Goal: Task Accomplishment & Management: Manage account settings

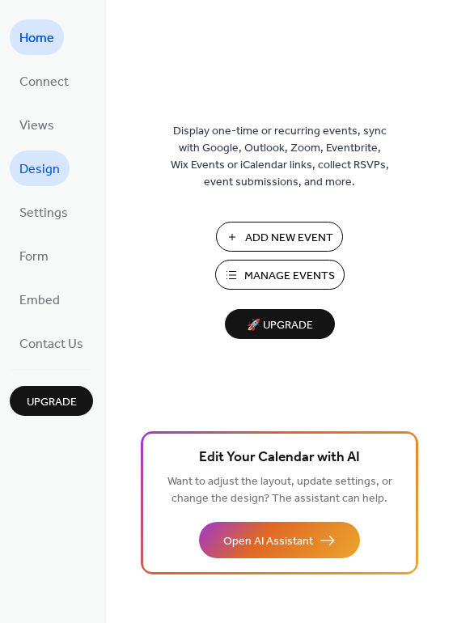
click at [49, 173] on span "Design" at bounding box center [39, 170] width 40 height 26
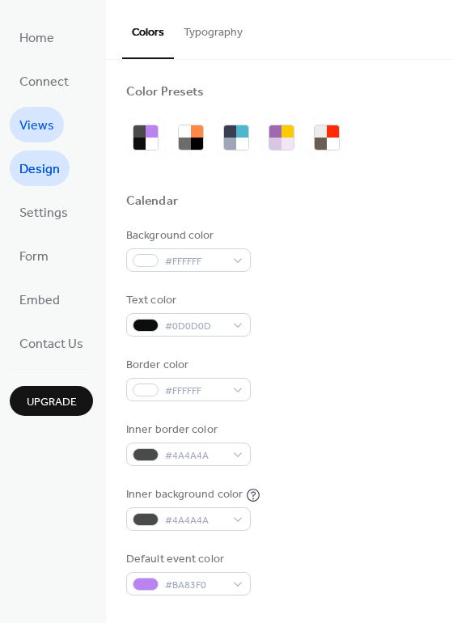
click at [40, 122] on span "Views" at bounding box center [36, 126] width 35 height 26
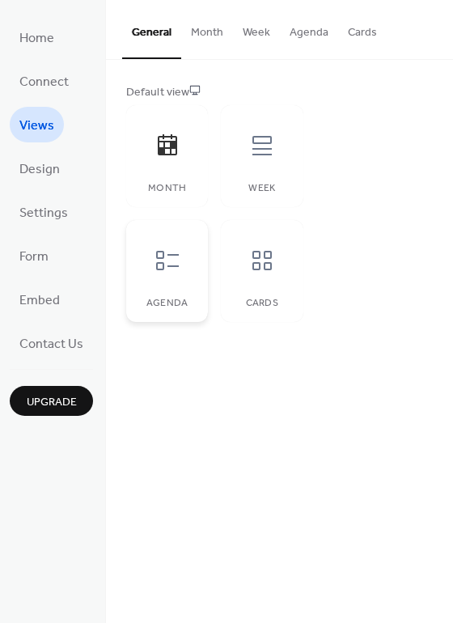
click at [159, 260] on icon at bounding box center [168, 261] width 26 height 26
click at [35, 174] on span "Design" at bounding box center [39, 170] width 40 height 26
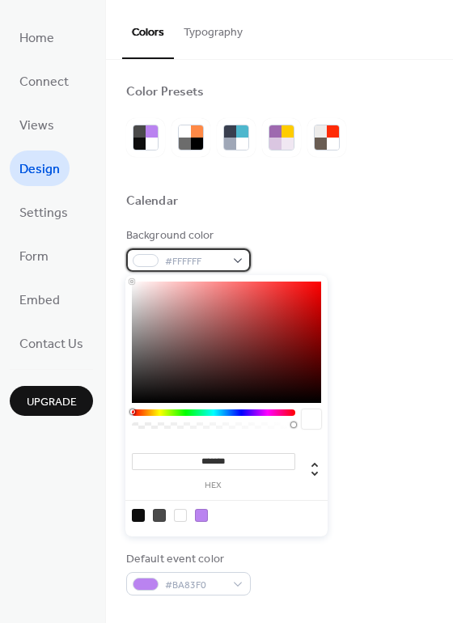
click at [243, 262] on div "#FFFFFF" at bounding box center [188, 259] width 125 height 23
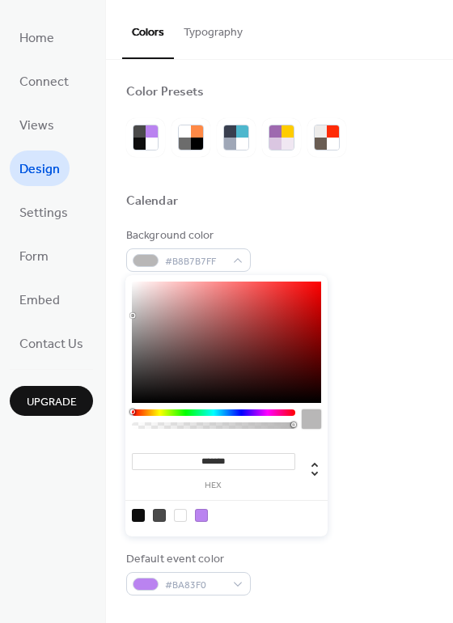
drag, startPoint x: 133, startPoint y: 294, endPoint x: 132, endPoint y: 316, distance: 21.1
click at [132, 316] on div at bounding box center [226, 342] width 189 height 121
drag, startPoint x: 132, startPoint y: 316, endPoint x: 129, endPoint y: 295, distance: 20.5
click at [129, 295] on div "******* hex" at bounding box center [226, 405] width 202 height 261
type input "***"
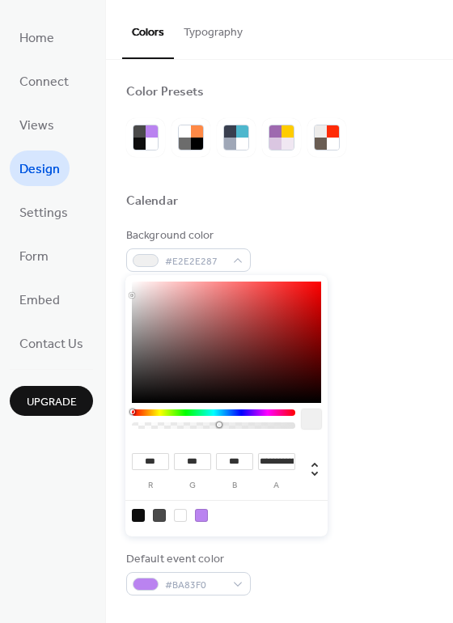
type input "*"
drag, startPoint x: 291, startPoint y: 423, endPoint x: 130, endPoint y: 423, distance: 161.0
click at [130, 423] on div "*** r *** g *** b * a" at bounding box center [226, 405] width 202 height 261
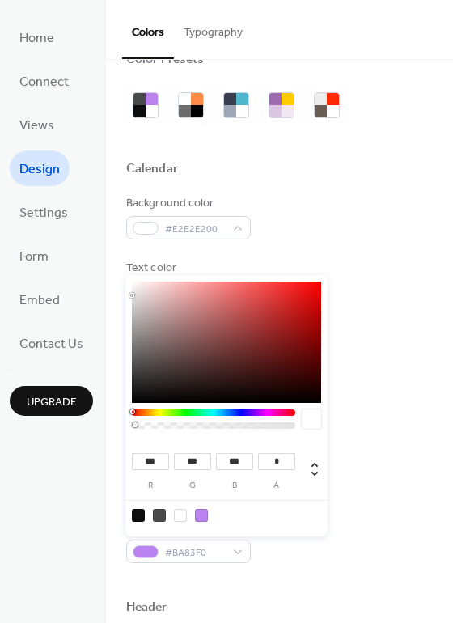
scroll to position [28, 0]
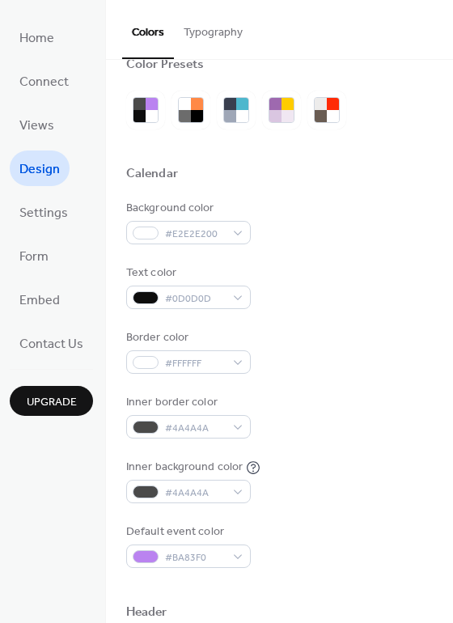
click at [245, 170] on div "Calendar" at bounding box center [279, 176] width 307 height 21
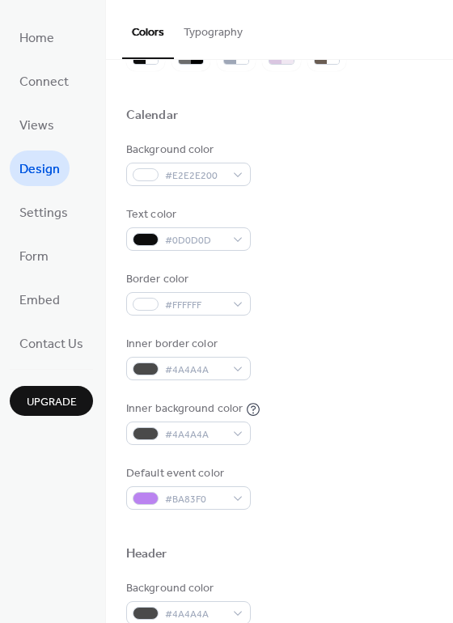
scroll to position [87, 0]
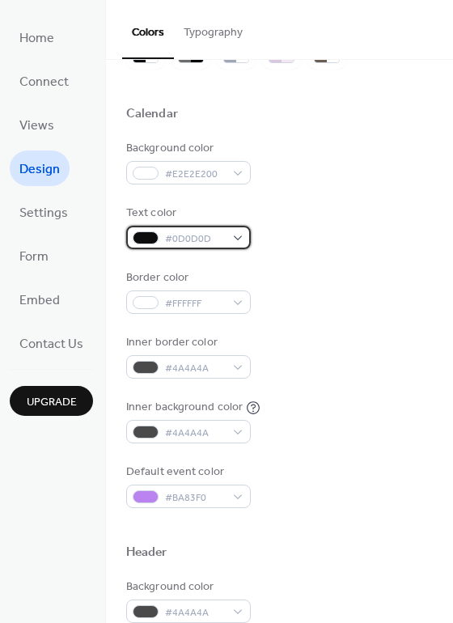
click at [231, 234] on div "#0D0D0D" at bounding box center [188, 237] width 125 height 23
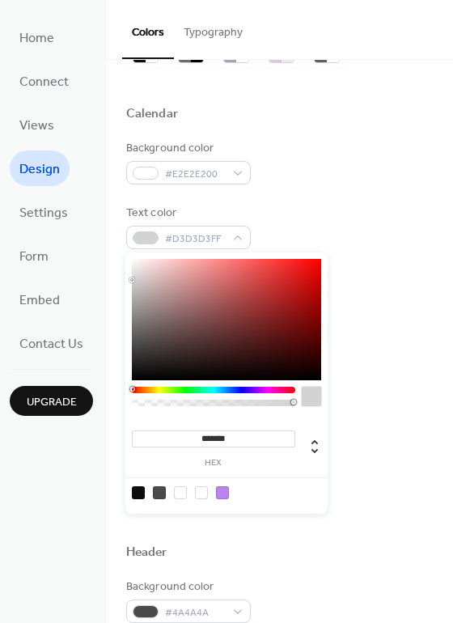
type input "*******"
drag, startPoint x: 157, startPoint y: 296, endPoint x: 121, endPoint y: 252, distance: 57.0
click at [121, 252] on body "Home Connect Views Design Settings Form Embed Contact Us Upgrade Design Upgrade…" at bounding box center [226, 311] width 453 height 623
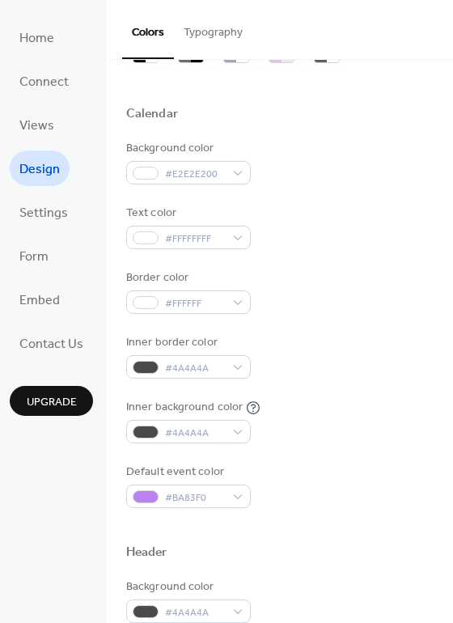
click at [336, 184] on div "Background color #E2E2E200" at bounding box center [279, 162] width 307 height 44
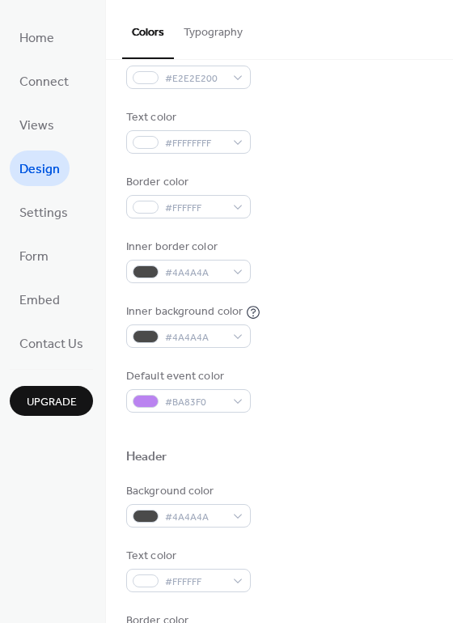
scroll to position [193, 0]
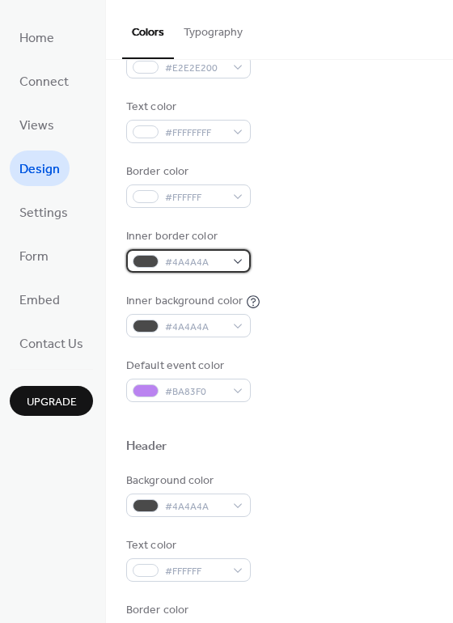
click at [238, 260] on div "#4A4A4A" at bounding box center [188, 260] width 125 height 23
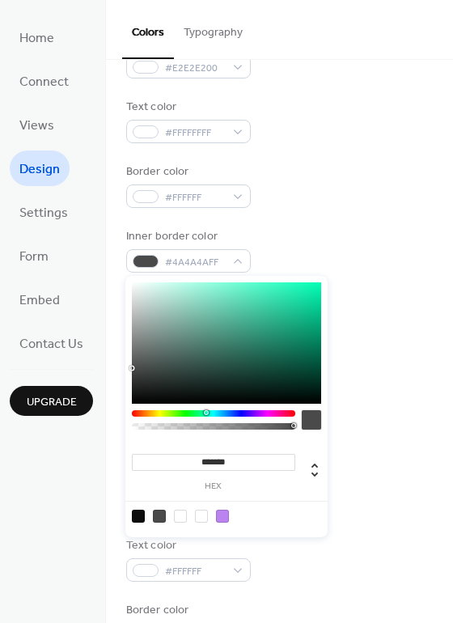
drag, startPoint x: 202, startPoint y: 415, endPoint x: 214, endPoint y: 409, distance: 13.8
click at [205, 413] on div at bounding box center [213, 413] width 163 height 6
type input "*******"
click at [320, 332] on div at bounding box center [226, 342] width 189 height 121
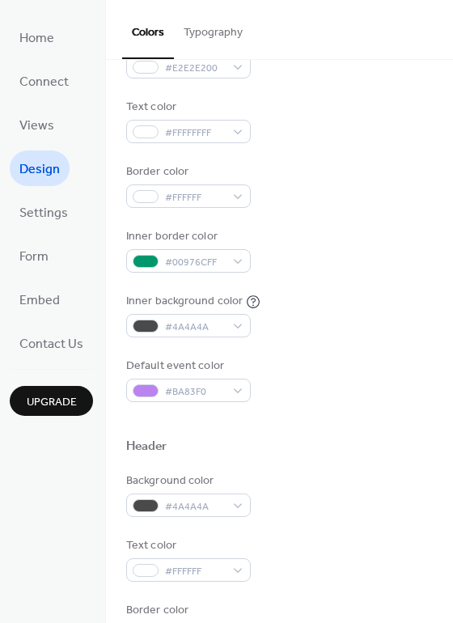
click at [358, 363] on div "Default event color #BA83F0" at bounding box center [279, 380] width 307 height 44
click at [239, 385] on div "#BA83F0" at bounding box center [188, 390] width 125 height 23
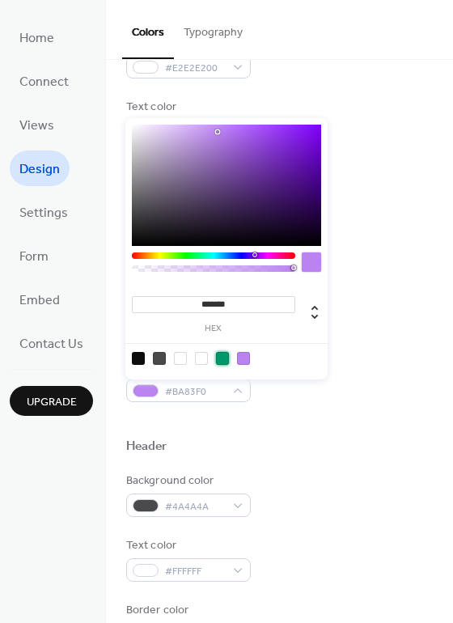
click at [219, 359] on div at bounding box center [222, 358] width 13 height 13
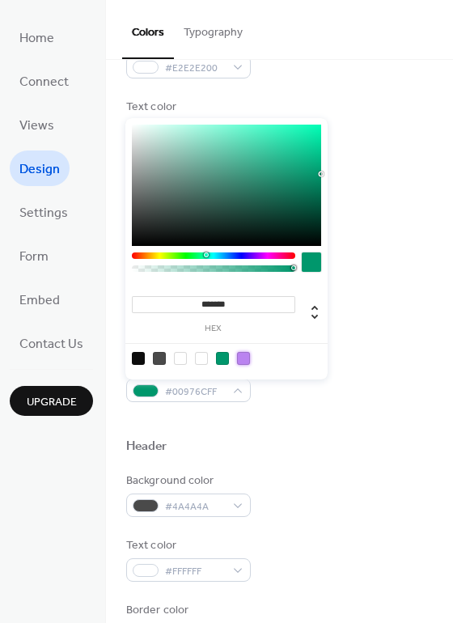
click at [240, 358] on div at bounding box center [243, 358] width 13 height 13
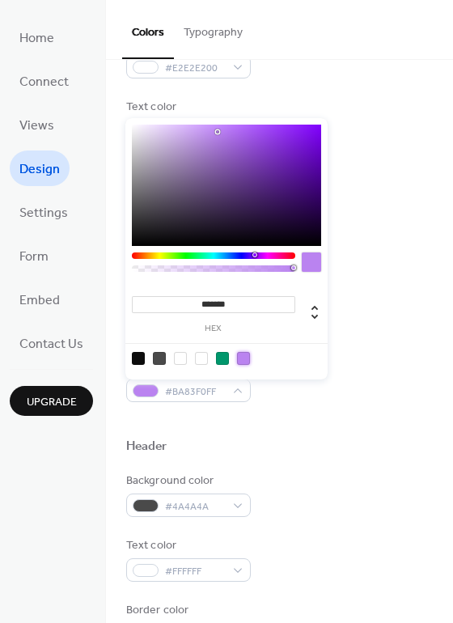
click at [222, 358] on div at bounding box center [222, 358] width 13 height 13
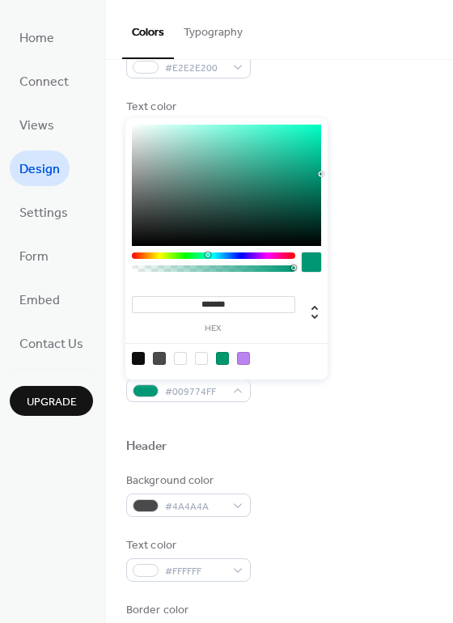
type input "*******"
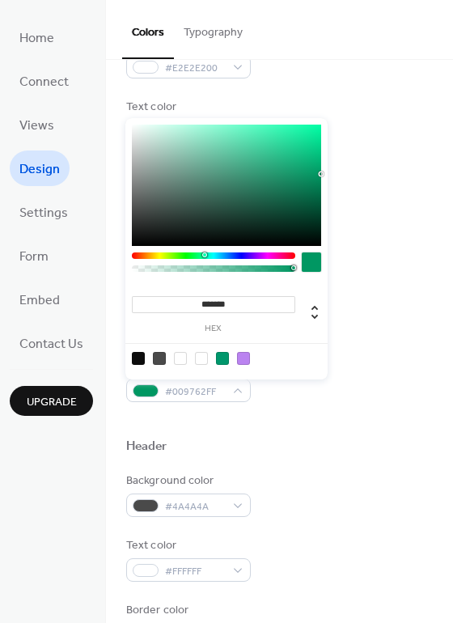
click at [204, 256] on div at bounding box center [204, 254] width 5 height 5
click at [345, 412] on div at bounding box center [279, 420] width 307 height 36
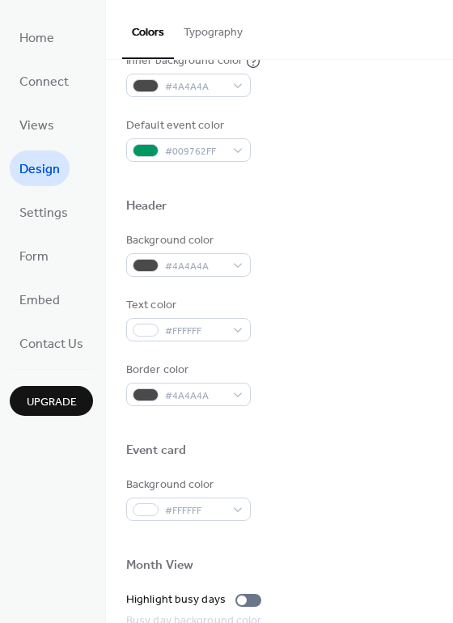
scroll to position [435, 0]
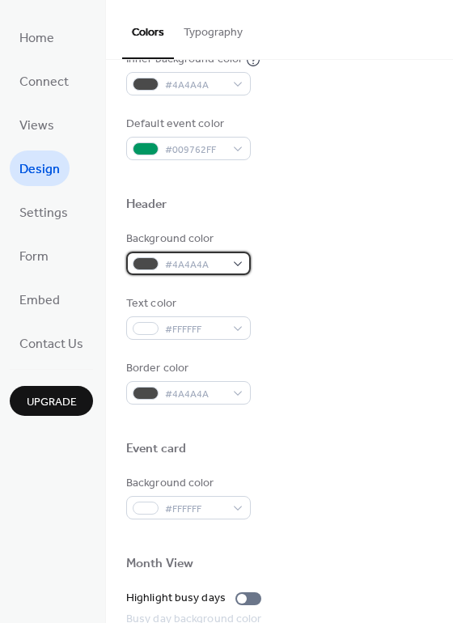
click at [239, 267] on div "#4A4A4A" at bounding box center [188, 263] width 125 height 23
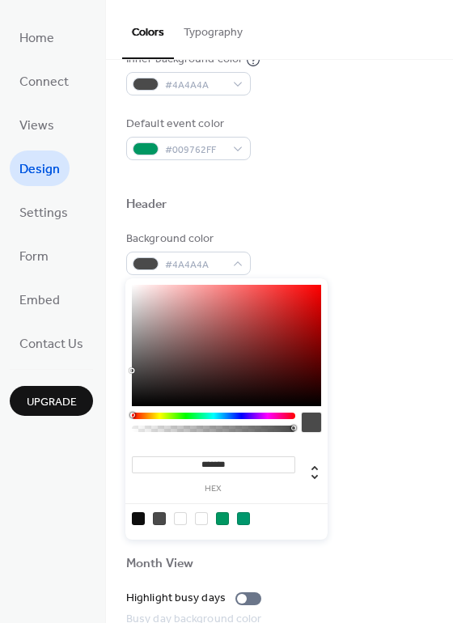
type input "**"
type input "*"
drag, startPoint x: 291, startPoint y: 427, endPoint x: 119, endPoint y: 426, distance: 172.3
click at [118, 426] on body "Home Connect Views Design Settings Form Embed Contact Us Upgrade Design Upgrade…" at bounding box center [226, 311] width 453 height 623
click at [329, 260] on div "Background color #4A4A4A00" at bounding box center [279, 253] width 307 height 44
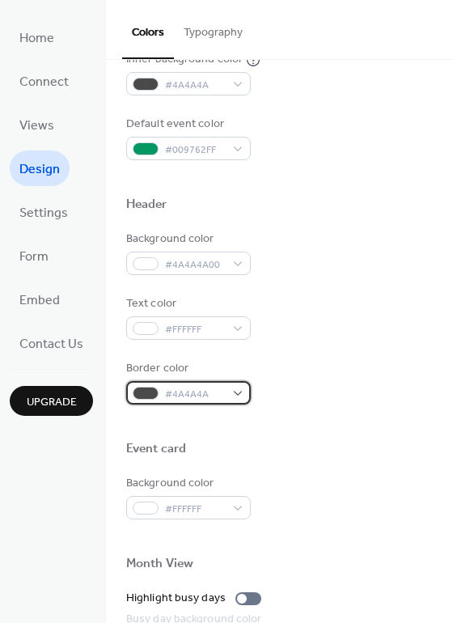
click at [241, 396] on div "#4A4A4A" at bounding box center [188, 392] width 125 height 23
click at [291, 400] on div "Border color #4A4A4A" at bounding box center [279, 382] width 307 height 44
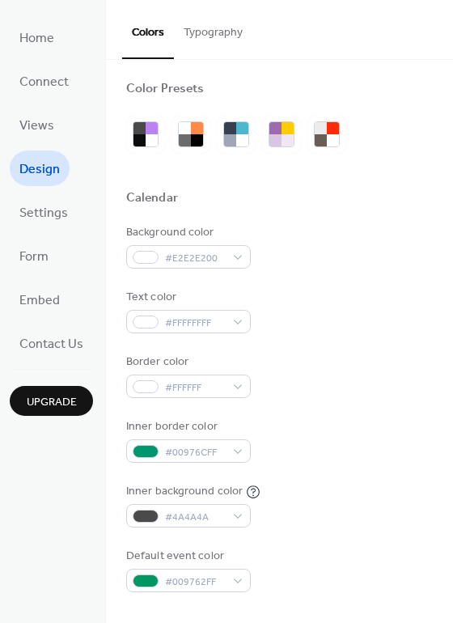
scroll to position [0, 0]
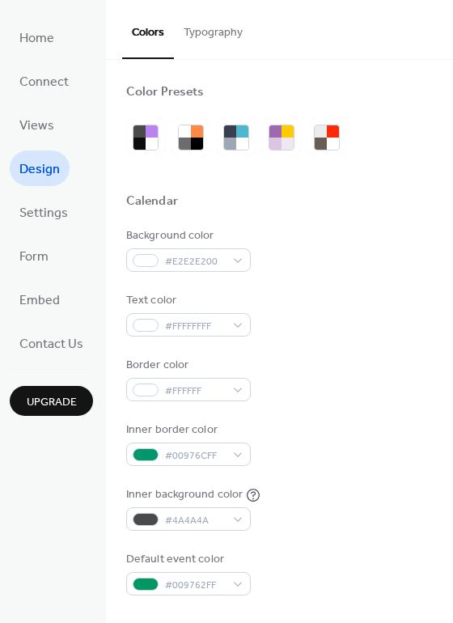
click at [220, 28] on button "Typography" at bounding box center [213, 28] width 78 height 57
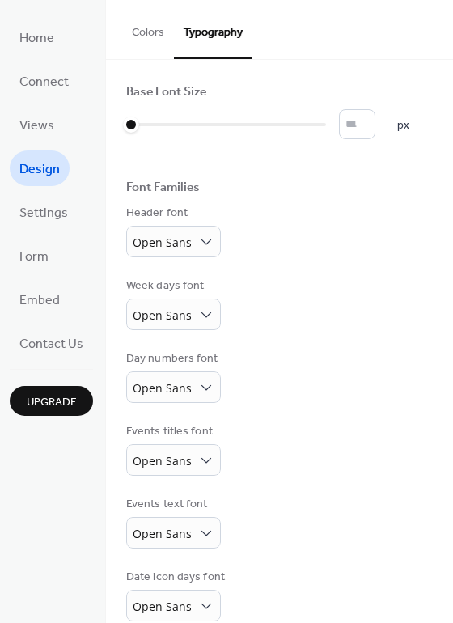
click at [150, 31] on button "Colors" at bounding box center [148, 28] width 52 height 57
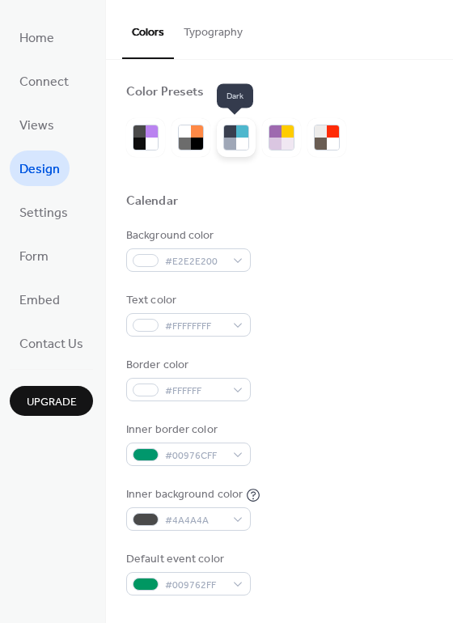
click at [245, 142] on div at bounding box center [242, 144] width 12 height 12
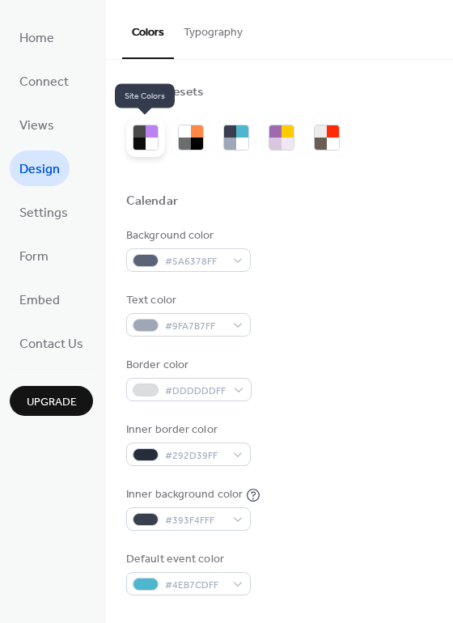
click at [153, 138] on div at bounding box center [152, 144] width 12 height 12
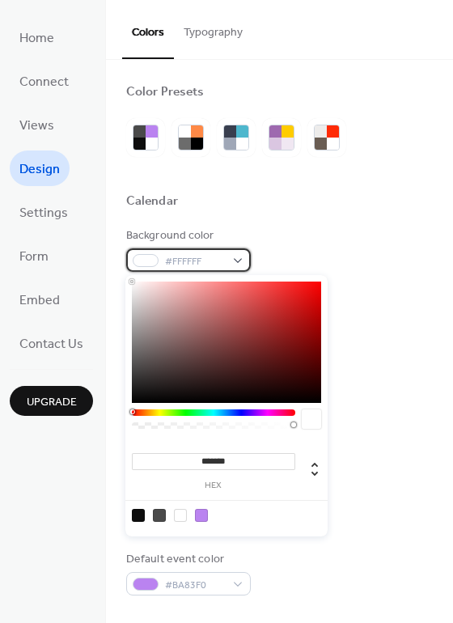
click at [244, 266] on div "#FFFFFF" at bounding box center [188, 259] width 125 height 23
type input "***"
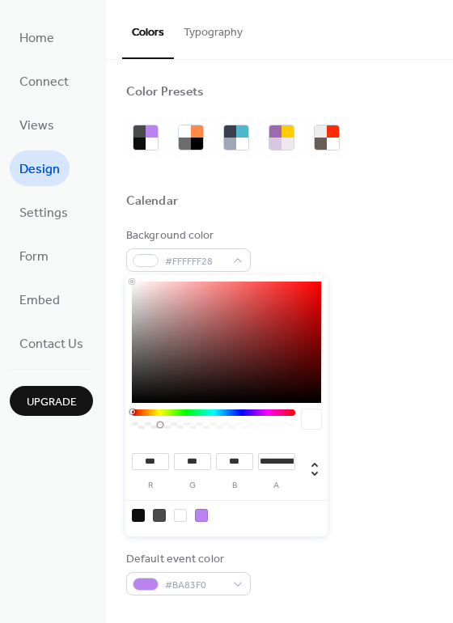
type input "*"
drag, startPoint x: 293, startPoint y: 422, endPoint x: 130, endPoint y: 425, distance: 162.6
click at [128, 423] on div "*** r *** g *** b * a" at bounding box center [226, 405] width 202 height 261
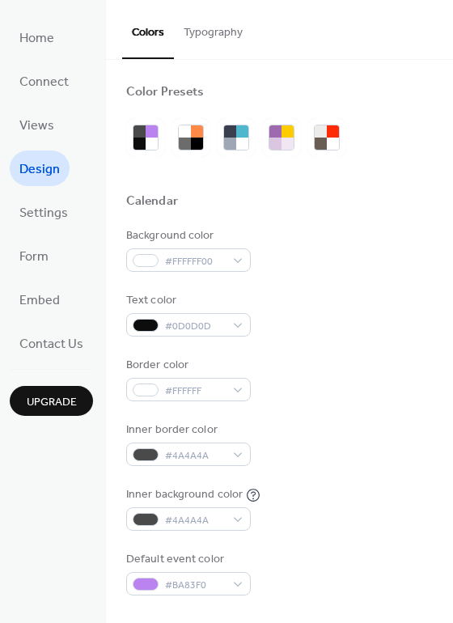
click at [365, 239] on div "Background color #FFFFFF00" at bounding box center [279, 249] width 307 height 44
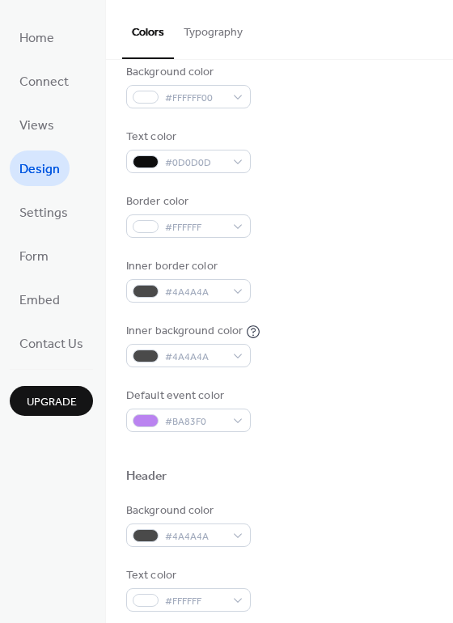
scroll to position [165, 0]
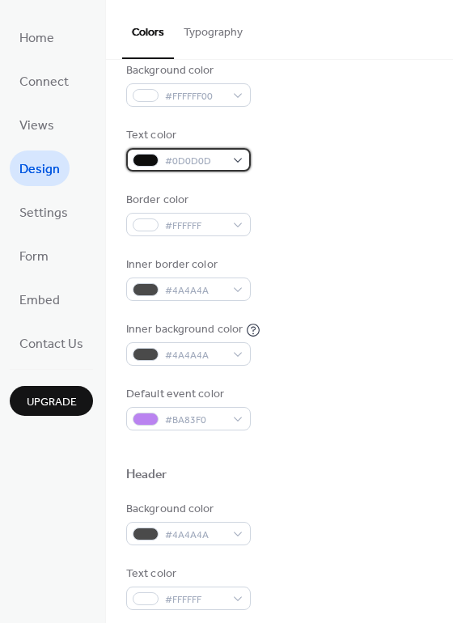
click at [198, 159] on span "#0D0D0D" at bounding box center [195, 161] width 60 height 17
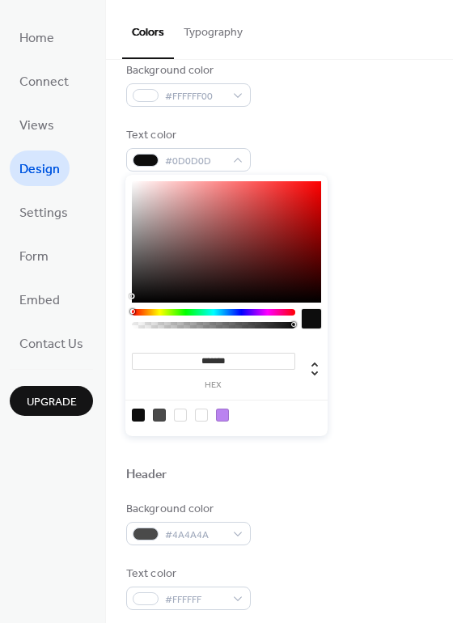
type input "*******"
click at [123, 172] on body "Home Connect Views Design Settings Form Embed Contact Us Upgrade Design Upgrade…" at bounding box center [226, 311] width 453 height 623
click at [299, 138] on div "Text color #FFFFFFFF" at bounding box center [279, 149] width 307 height 44
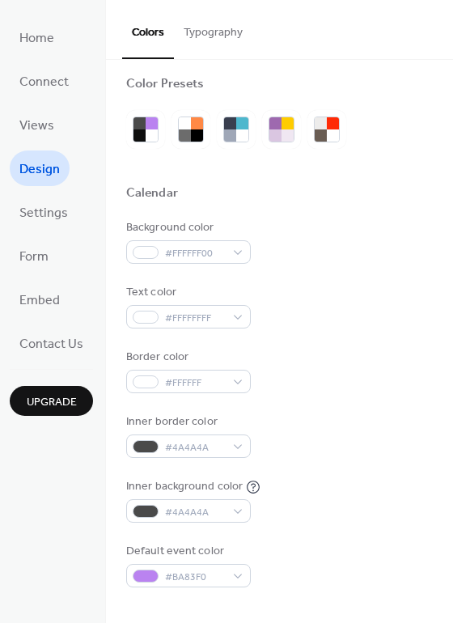
scroll to position [0, 0]
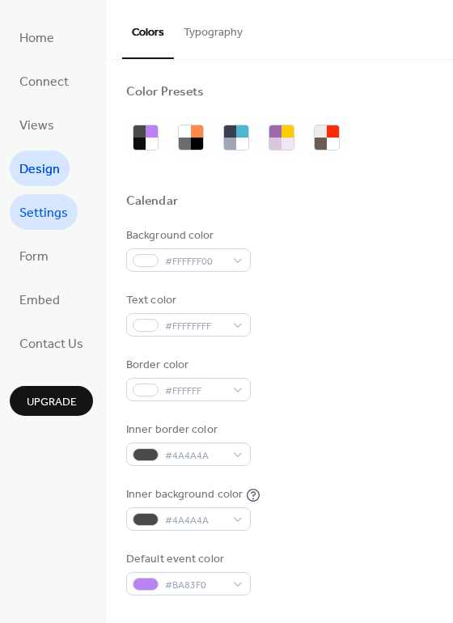
click at [53, 218] on span "Settings" at bounding box center [43, 214] width 49 height 26
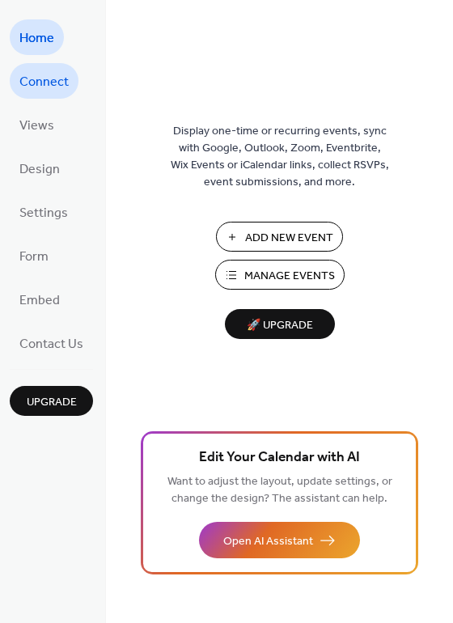
click at [52, 87] on span "Connect" at bounding box center [43, 83] width 49 height 26
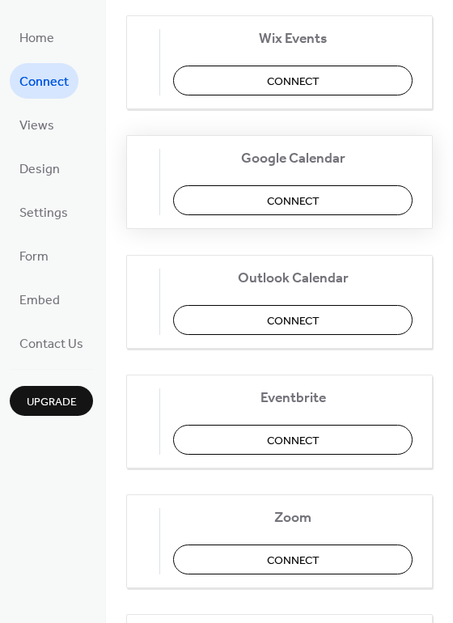
scroll to position [213, 0]
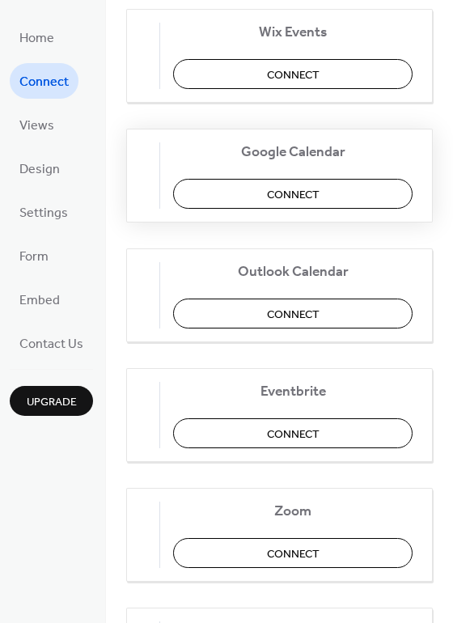
click at [251, 201] on button "Connect" at bounding box center [292, 194] width 239 height 30
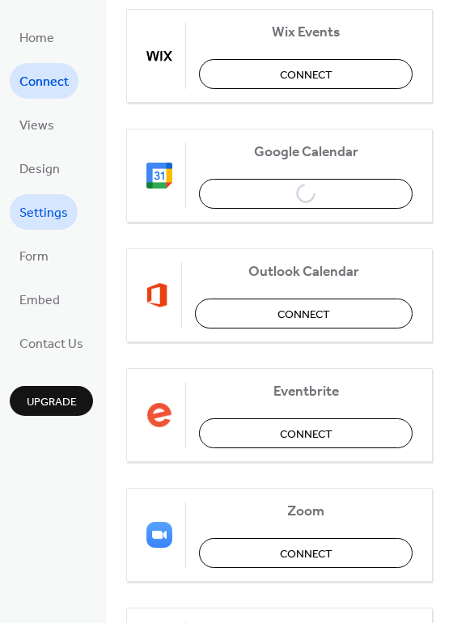
click at [33, 216] on span "Settings" at bounding box center [43, 214] width 49 height 26
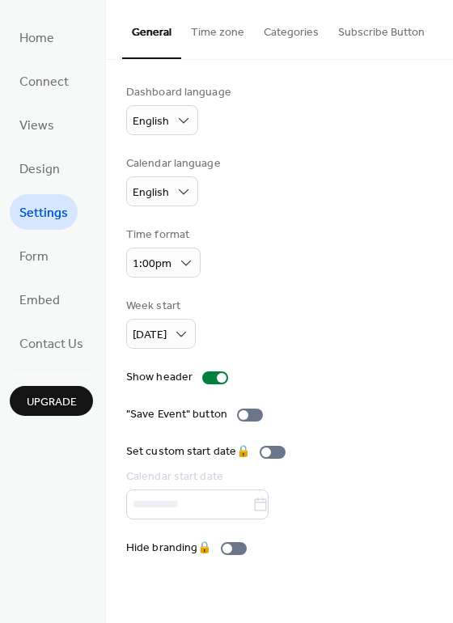
click at [199, 34] on button "Time zone" at bounding box center [217, 28] width 73 height 57
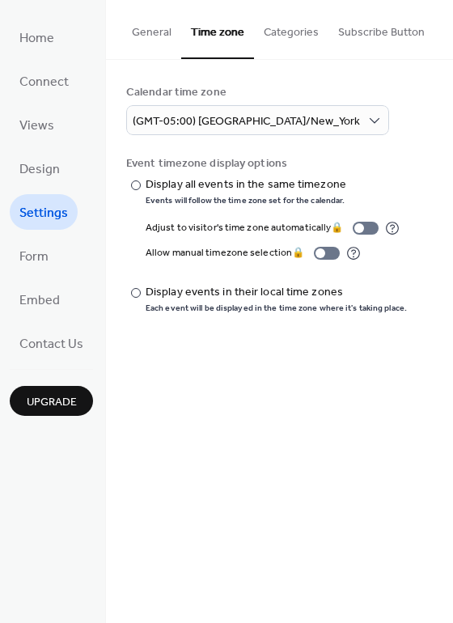
click at [286, 34] on button "Categories" at bounding box center [291, 28] width 74 height 57
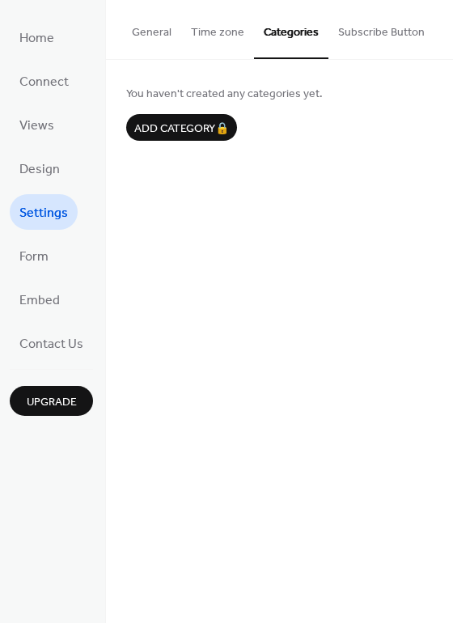
click at [366, 32] on button "Subscribe Button" at bounding box center [381, 28] width 106 height 57
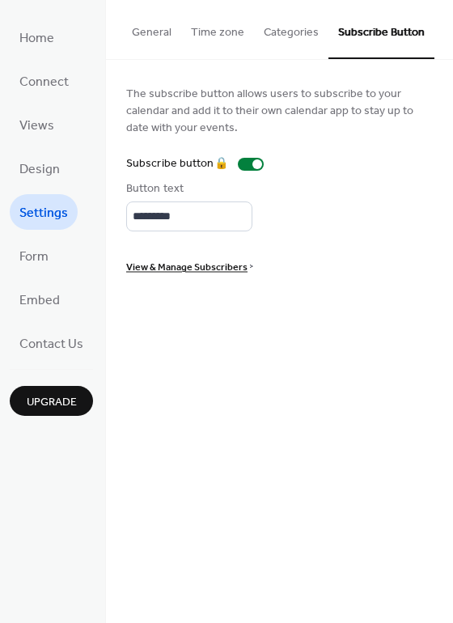
click at [152, 34] on button "General" at bounding box center [151, 28] width 59 height 57
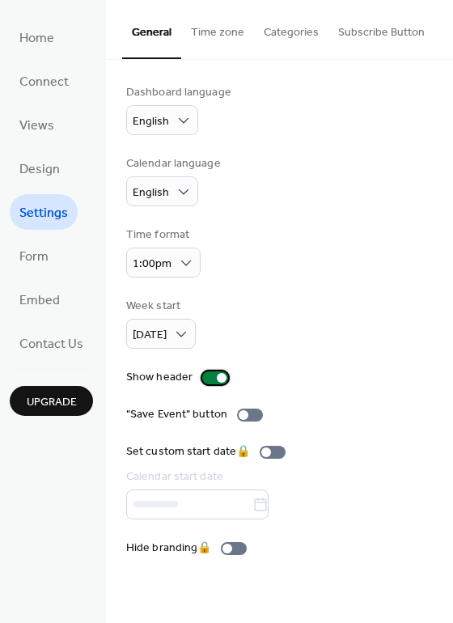
click at [205, 372] on div at bounding box center [215, 377] width 26 height 13
click at [48, 85] on span "Connect" at bounding box center [43, 83] width 49 height 26
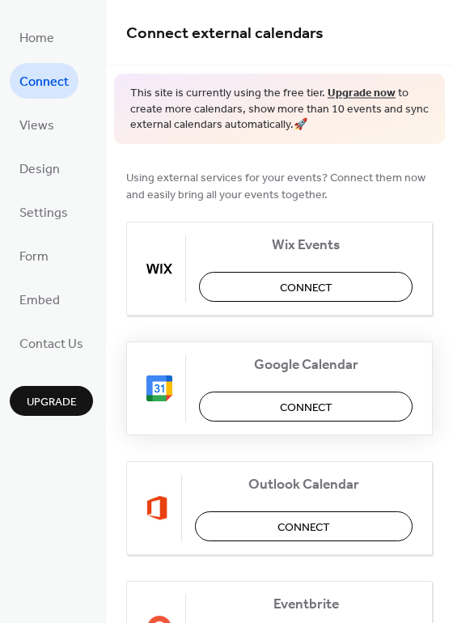
click at [256, 396] on button "Connect" at bounding box center [306, 407] width 214 height 30
